Goal: Check status: Check status

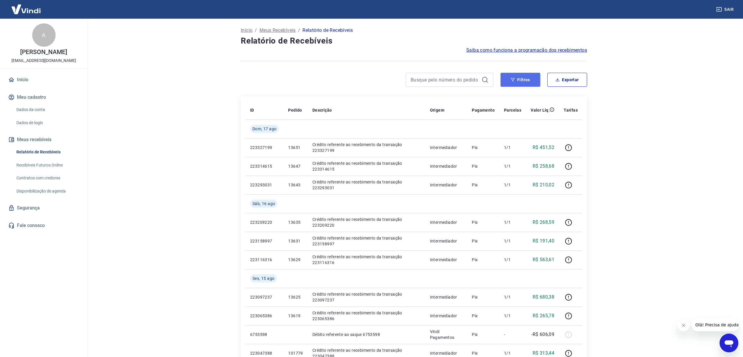
click at [524, 79] on button "Filtros" at bounding box center [520, 80] width 40 height 14
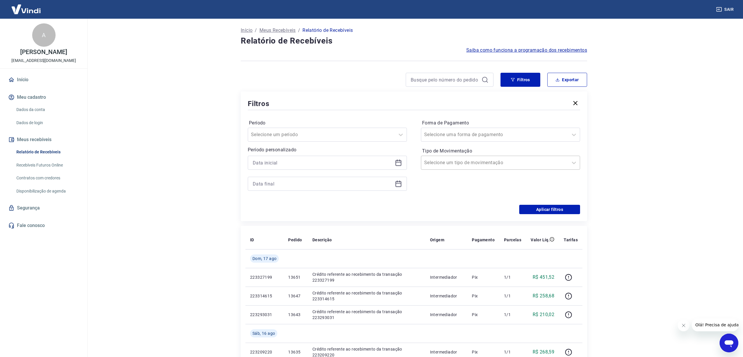
click at [462, 164] on input "Tipo de Movimentação" at bounding box center [453, 162] width 59 height 7
click at [476, 137] on input "Forma de Pagamento" at bounding box center [453, 134] width 59 height 7
click at [439, 209] on div "PIX" at bounding box center [500, 208] width 159 height 12
click at [400, 162] on icon at bounding box center [398, 162] width 7 height 7
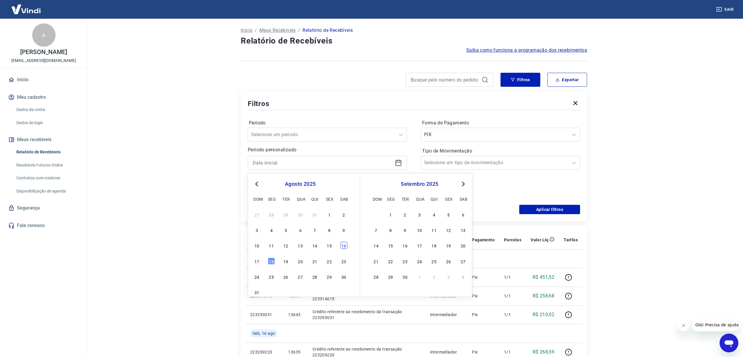
click at [341, 246] on div "16" at bounding box center [343, 245] width 7 height 7
type input "16/08/2025"
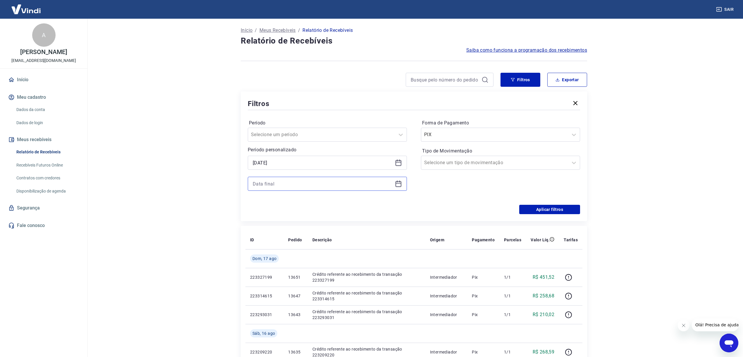
click at [376, 183] on input at bounding box center [323, 184] width 140 height 9
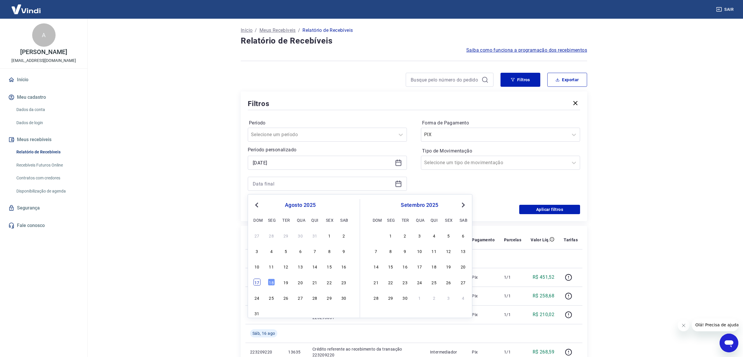
click at [258, 280] on div "17" at bounding box center [256, 282] width 7 height 7
type input "17/08/2025"
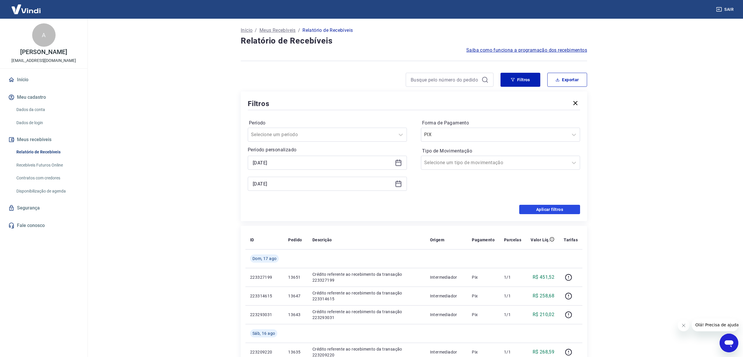
click at [550, 211] on button "Aplicar filtros" at bounding box center [549, 209] width 61 height 9
